Goal: Book appointment/travel/reservation

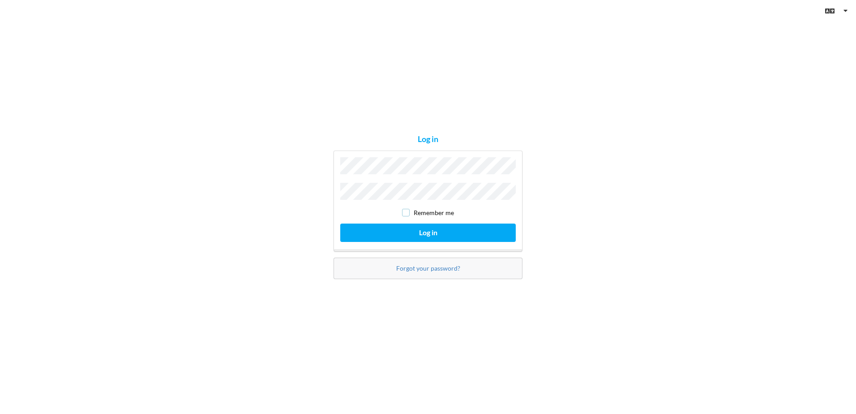
click at [406, 209] on input "checkbox" at bounding box center [406, 213] width 8 height 8
checkbox input "true"
click at [404, 227] on button "Log in" at bounding box center [428, 233] width 176 height 18
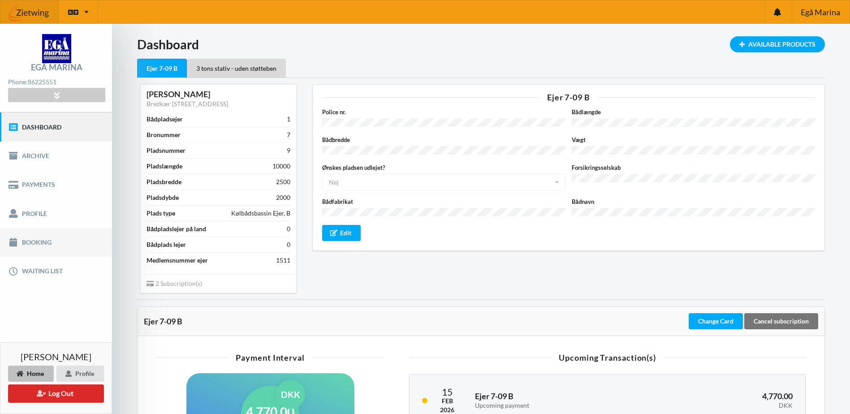
click at [43, 242] on link "Booking" at bounding box center [56, 242] width 112 height 29
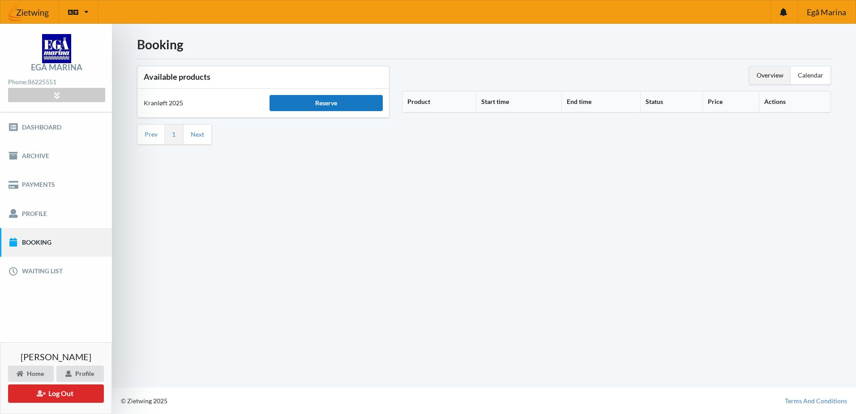
click at [317, 107] on div "Reserve" at bounding box center [326, 103] width 113 height 16
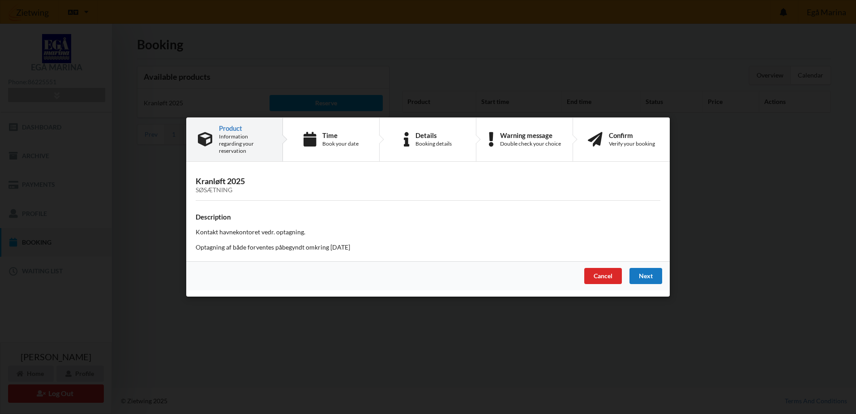
click at [650, 273] on div "Next" at bounding box center [646, 276] width 33 height 16
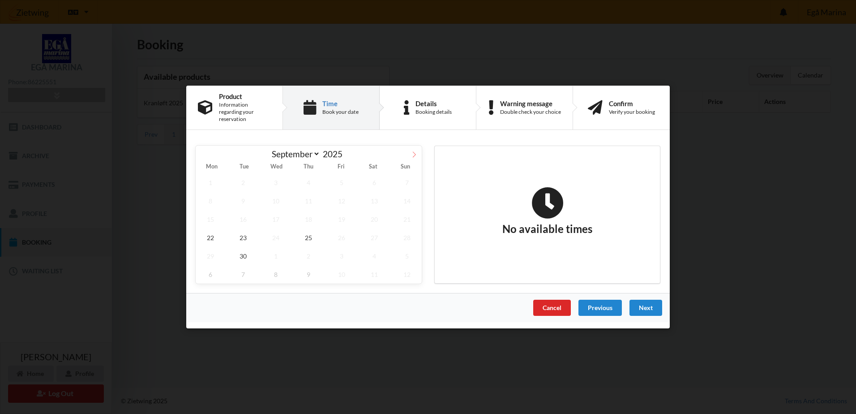
click at [414, 152] on icon at bounding box center [414, 154] width 6 height 6
select select "9"
click at [216, 194] on span "6" at bounding box center [211, 201] width 30 height 18
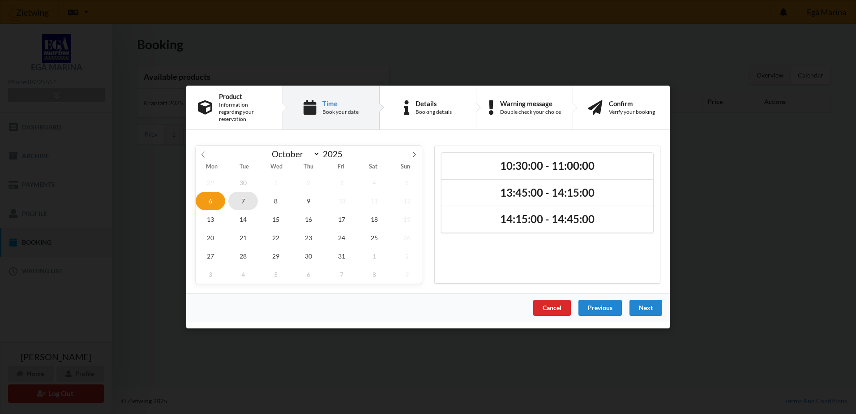
click at [245, 196] on span "7" at bounding box center [243, 201] width 30 height 18
click at [275, 196] on span "8" at bounding box center [276, 201] width 30 height 18
